Goal: Ask a question: Seek information or help from site administrators or community

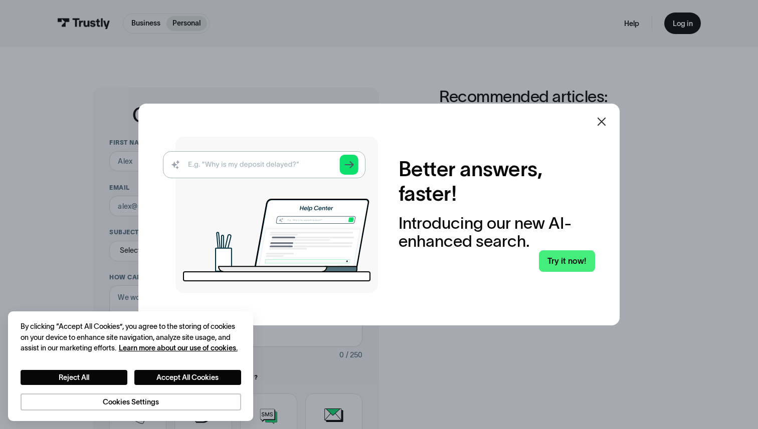
click at [595, 125] on icon at bounding box center [601, 122] width 12 height 12
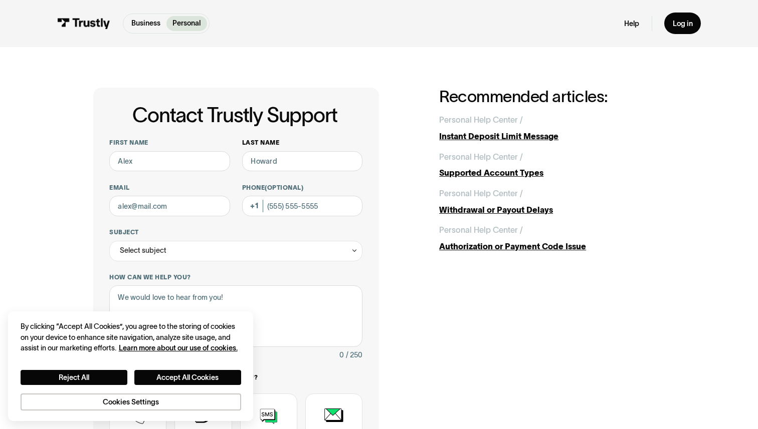
scroll to position [5, 0]
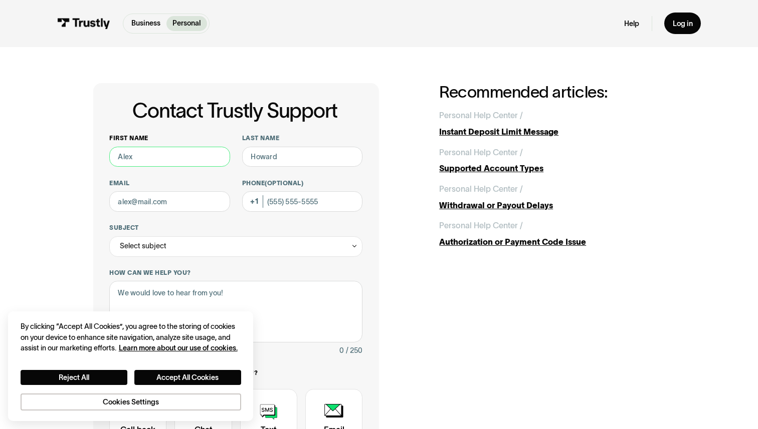
click at [172, 161] on input "First name" at bounding box center [169, 157] width 120 height 21
type input "Blake"
type input "Hendricks"
type input "(972) 786-5967"
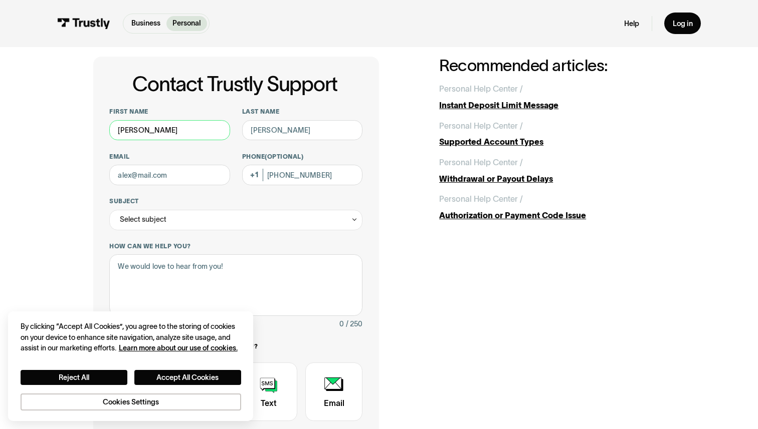
scroll to position [33, 0]
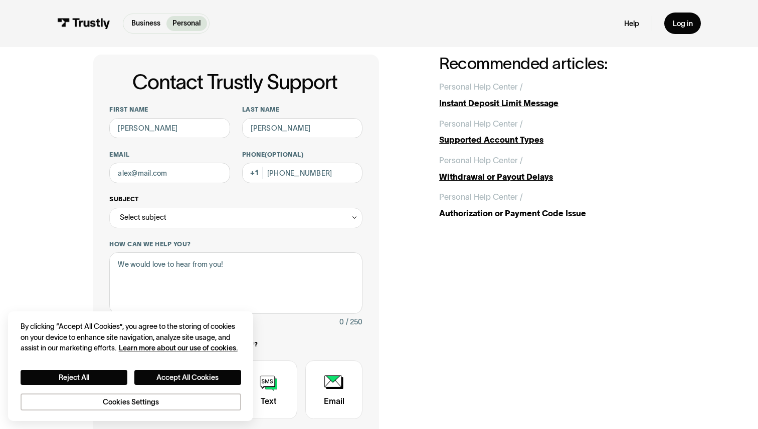
click at [198, 212] on div "Select subject" at bounding box center [235, 218] width 253 height 21
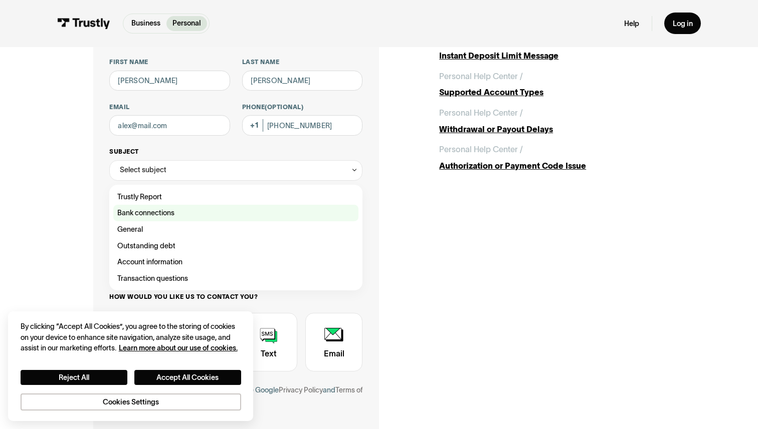
scroll to position [81, 0]
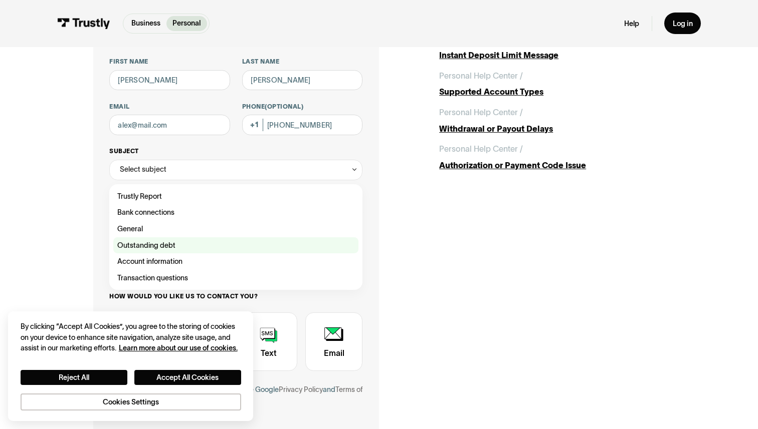
click at [188, 242] on div "Contact Trustly Support" at bounding box center [235, 245] width 245 height 17
type input "**********"
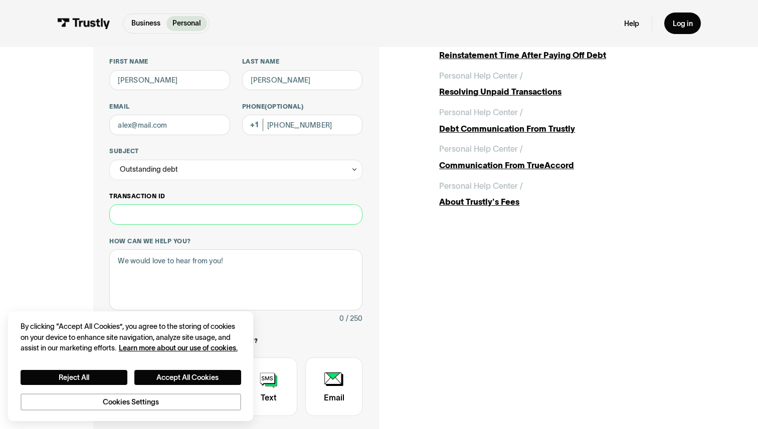
click at [188, 220] on input "Transaction ID" at bounding box center [235, 214] width 253 height 21
type input "***"
click at [189, 283] on textarea "How can we help you?" at bounding box center [235, 280] width 253 height 61
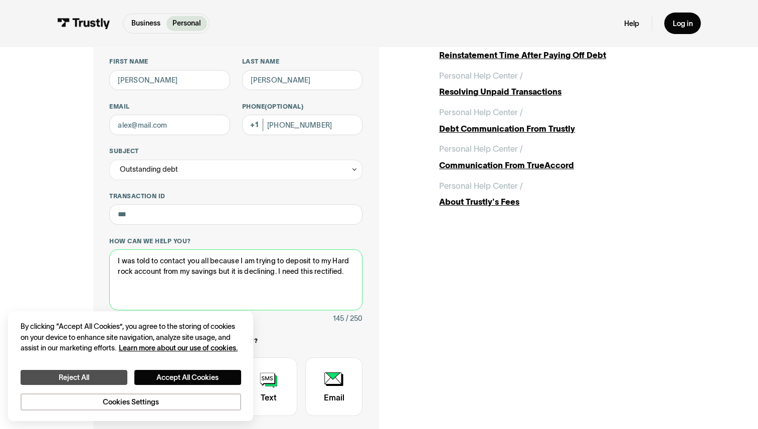
type textarea "I was told to contact you all because I am trying to deposit to my Hard rock ac…"
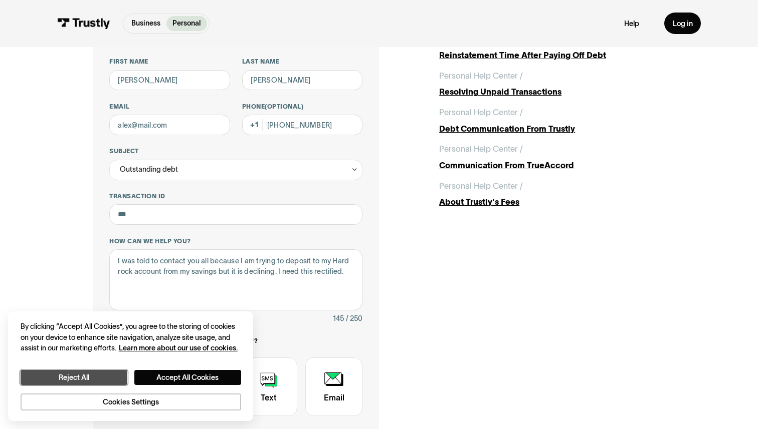
click at [100, 373] on button "Reject All" at bounding box center [74, 378] width 107 height 16
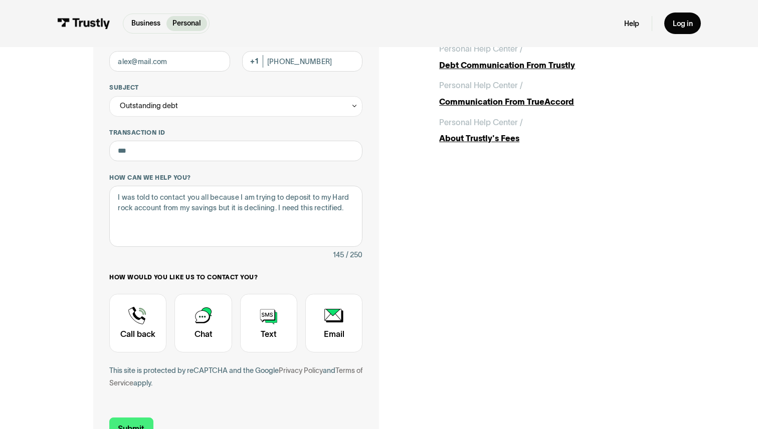
scroll to position [181, 0]
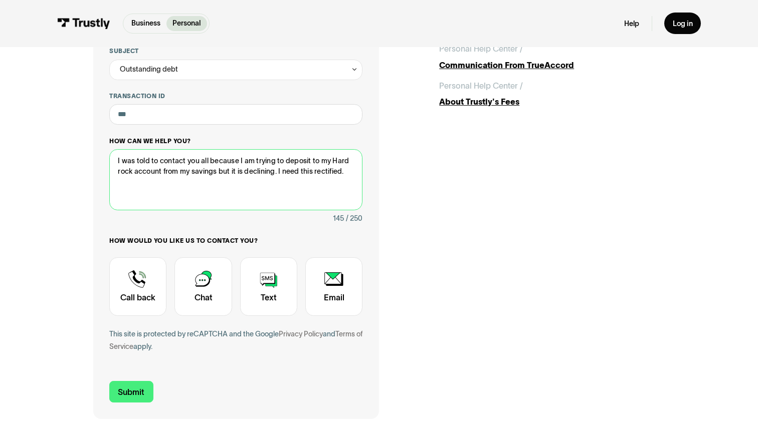
click at [356, 165] on textarea "I was told to contact you all because I am trying to deposit to my Hard rock ac…" at bounding box center [235, 179] width 253 height 61
click at [353, 172] on textarea "I was told to contact you all because I am trying to deposit to my Hard rock ac…" at bounding box center [235, 179] width 253 height 61
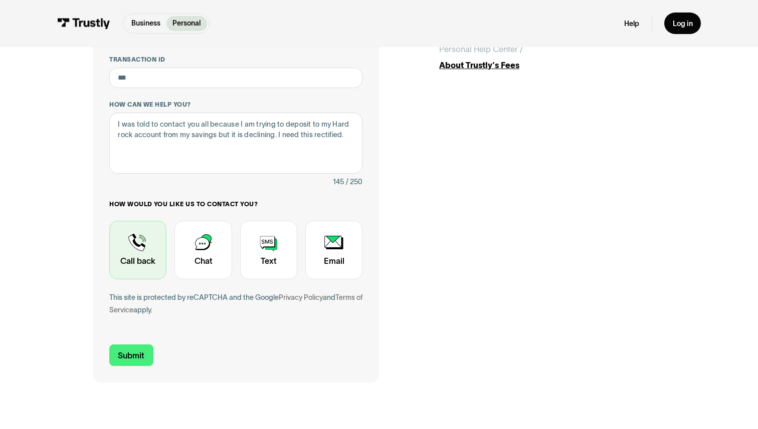
click at [134, 243] on div "Contact Trustly Support" at bounding box center [137, 250] width 57 height 59
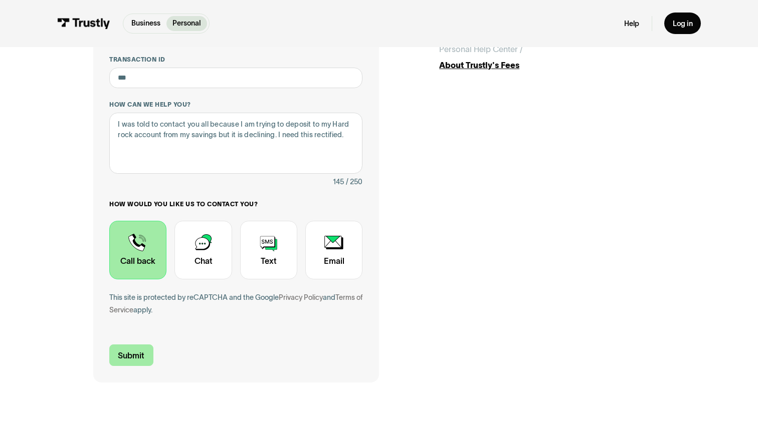
click at [135, 353] on input "Submit" at bounding box center [131, 356] width 44 height 22
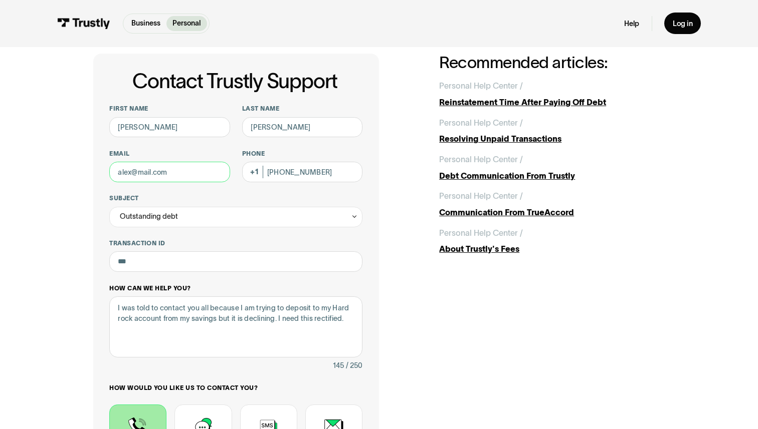
scroll to position [0, 0]
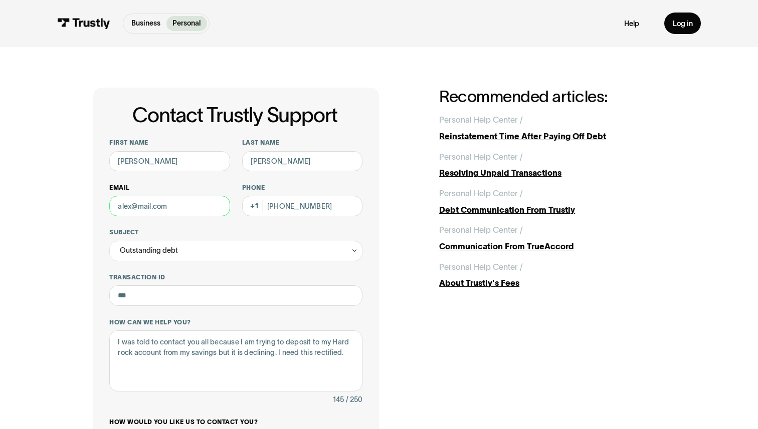
click at [177, 207] on input "Email" at bounding box center [169, 206] width 120 height 21
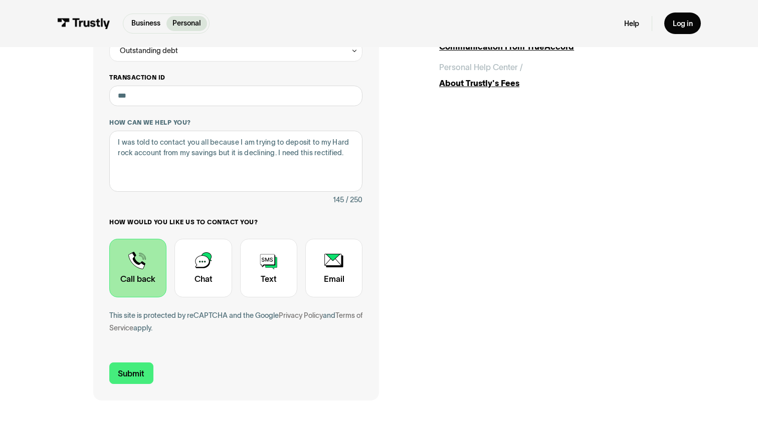
scroll to position [200, 0]
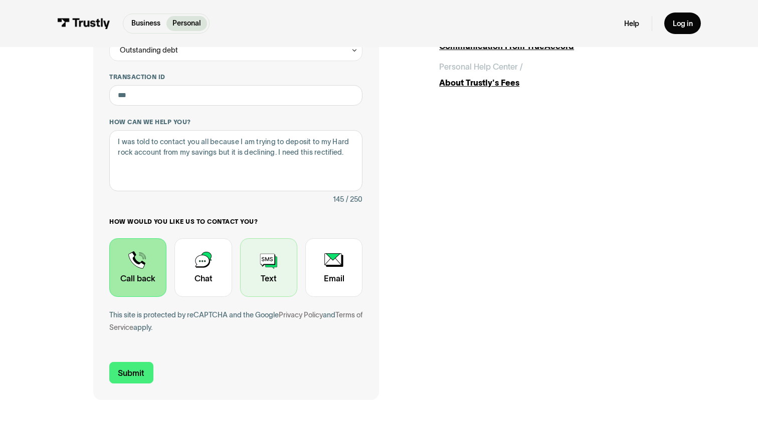
type input "bhenndricks@gmail.com"
click at [279, 273] on div "Contact Trustly Support" at bounding box center [268, 267] width 57 height 59
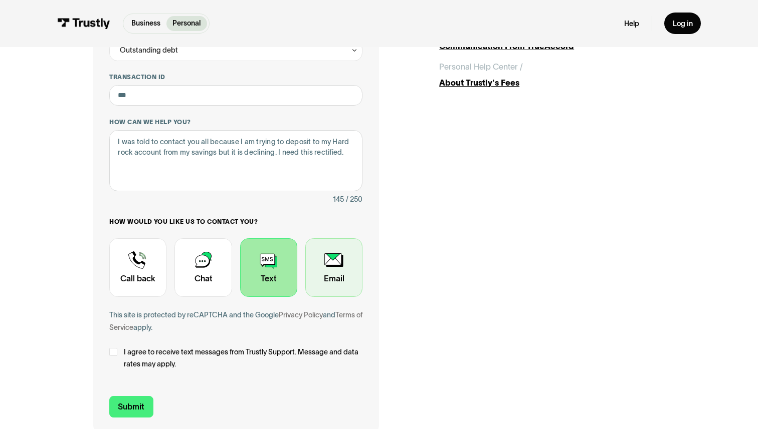
click at [339, 274] on div "Contact Trustly Support" at bounding box center [333, 267] width 57 height 59
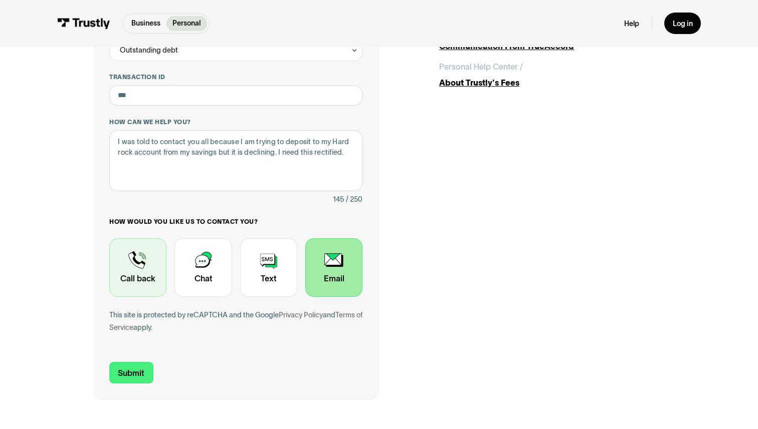
click at [130, 280] on div "Contact Trustly Support" at bounding box center [137, 267] width 57 height 59
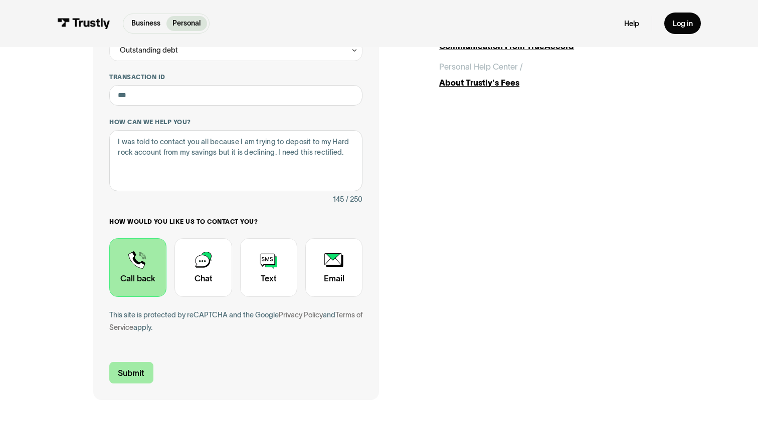
click at [133, 378] on input "Submit" at bounding box center [131, 373] width 44 height 22
type input "+19727865967"
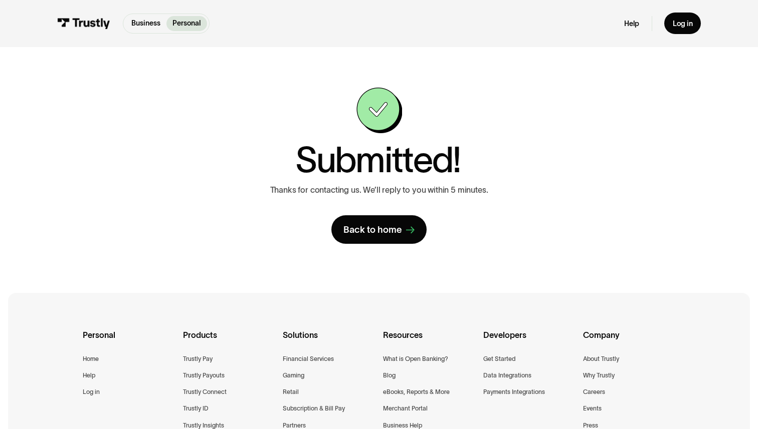
scroll to position [14, 0]
